Goal: Find specific page/section: Find specific page/section

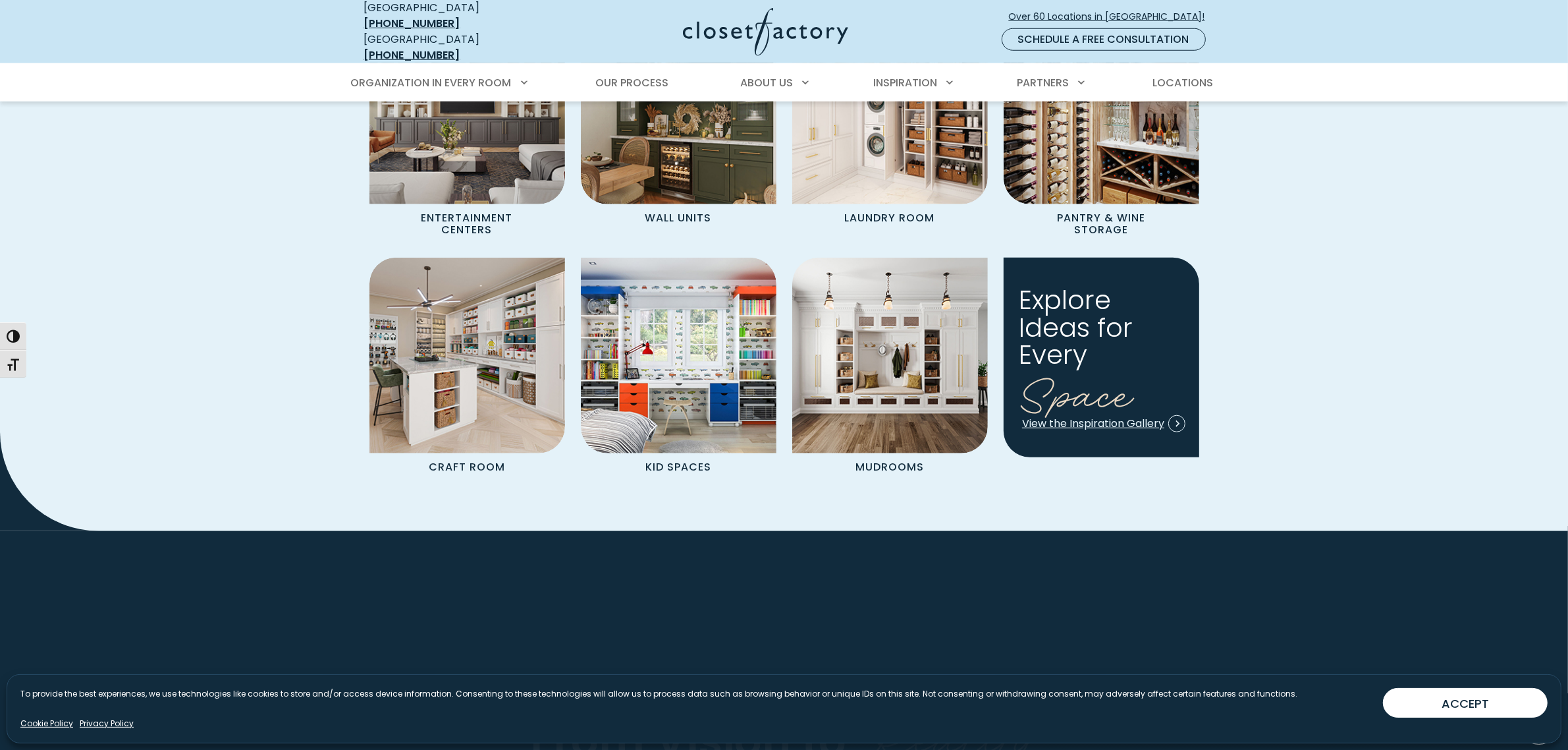
scroll to position [1482, 0]
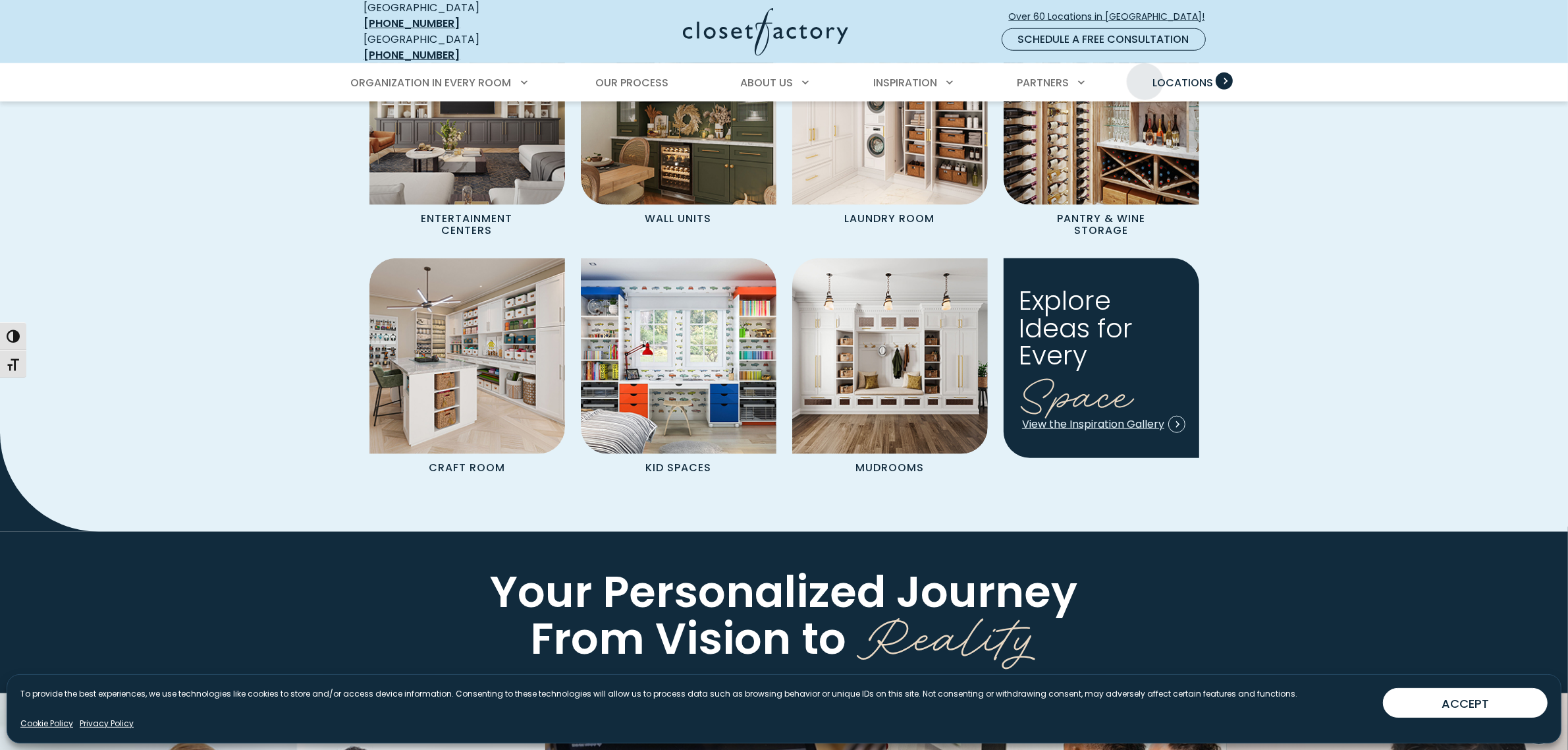
click at [1171, 75] on span "Locations" at bounding box center [1183, 82] width 60 height 16
click at [1194, 75] on span "Locations" at bounding box center [1183, 82] width 60 height 16
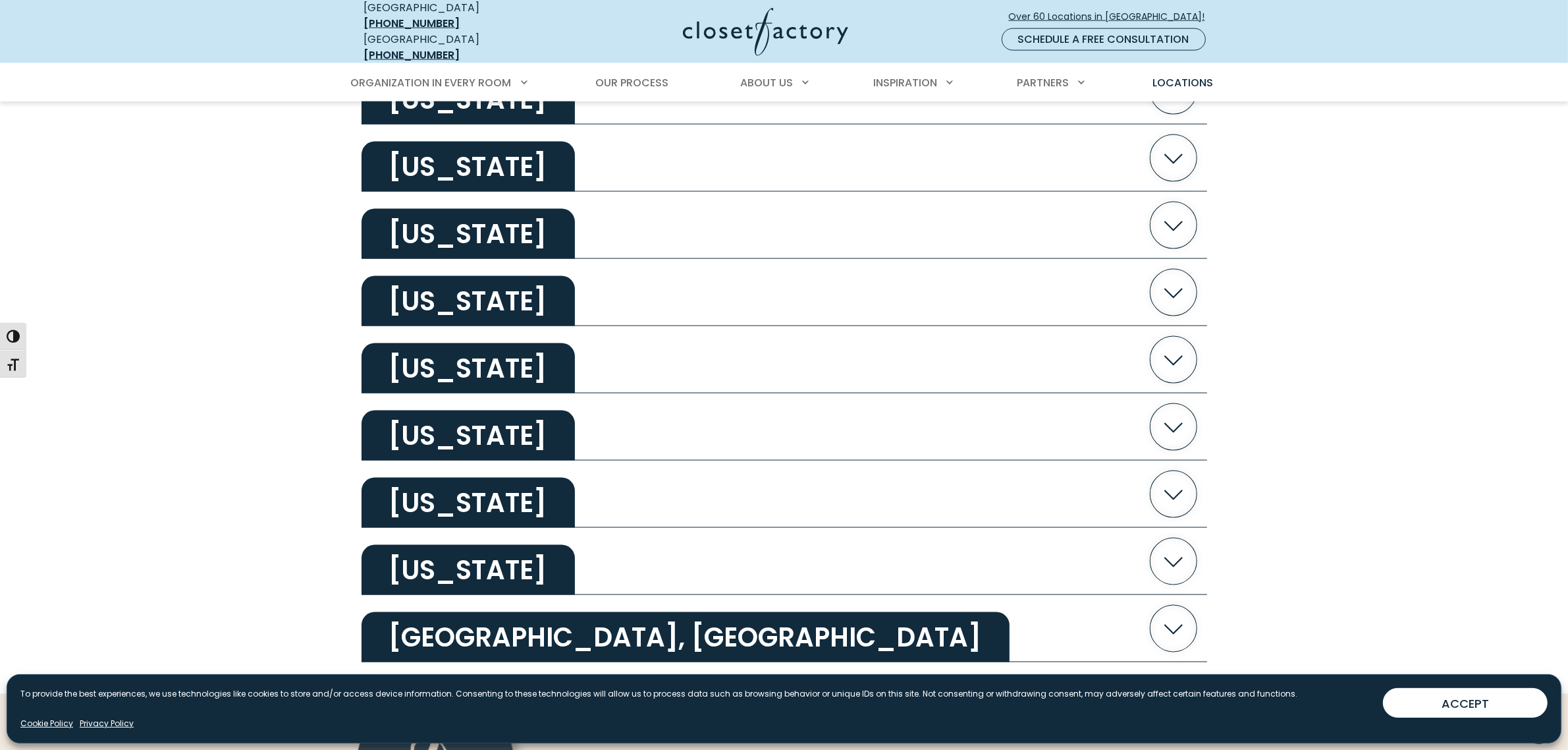
scroll to position [2388, 0]
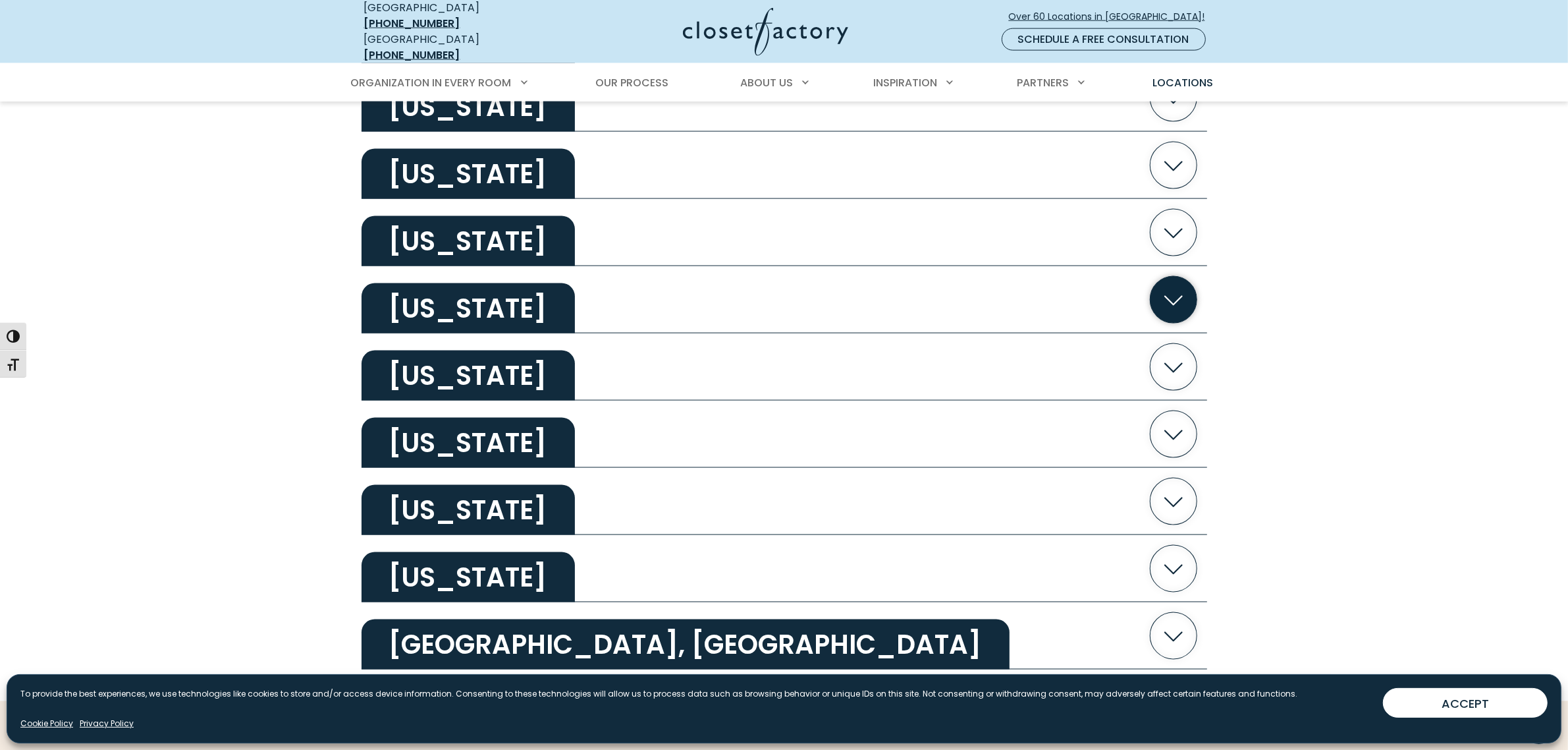
click at [1171, 299] on icon "button" at bounding box center [1172, 300] width 47 height 47
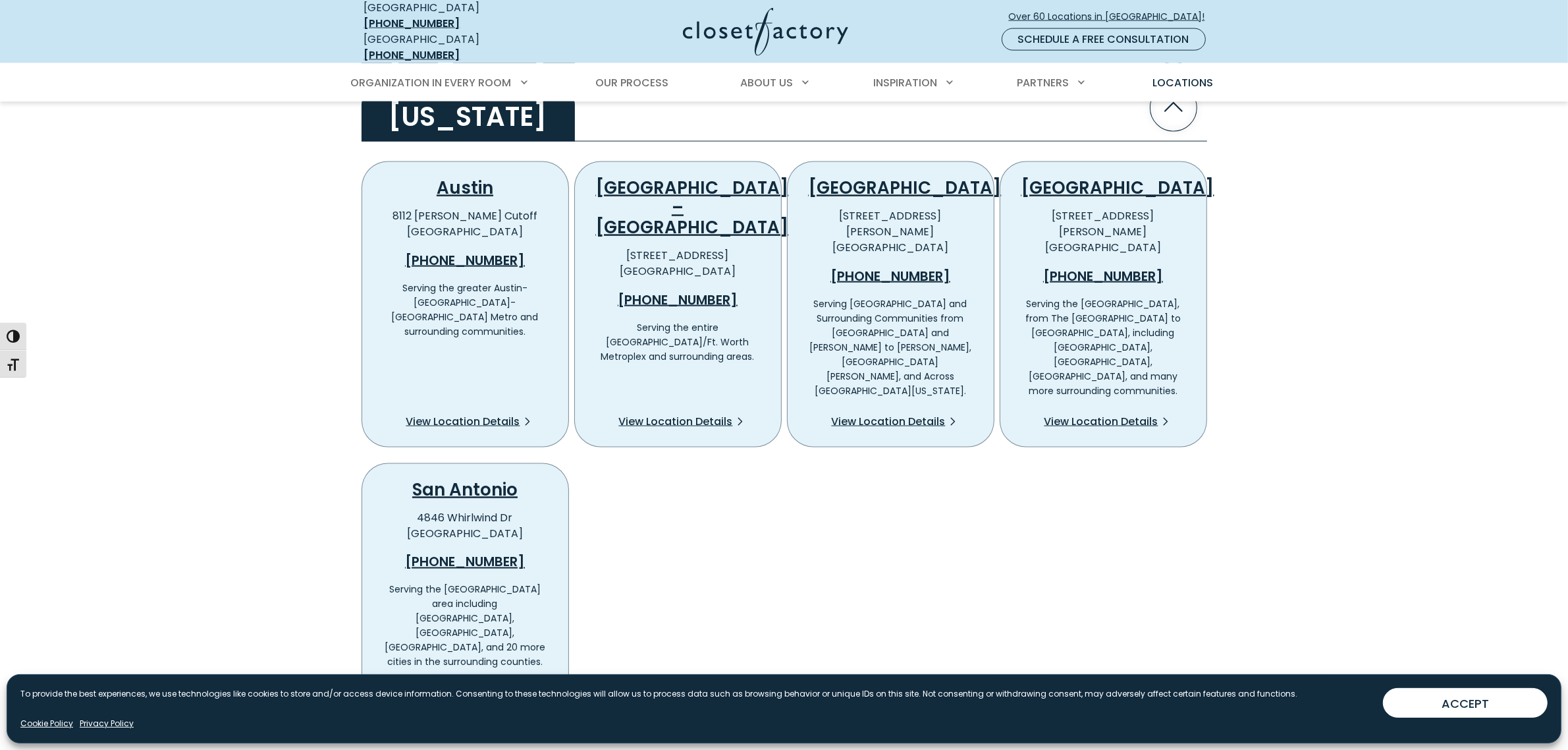
scroll to position [2635, 0]
